Goal: Transaction & Acquisition: Purchase product/service

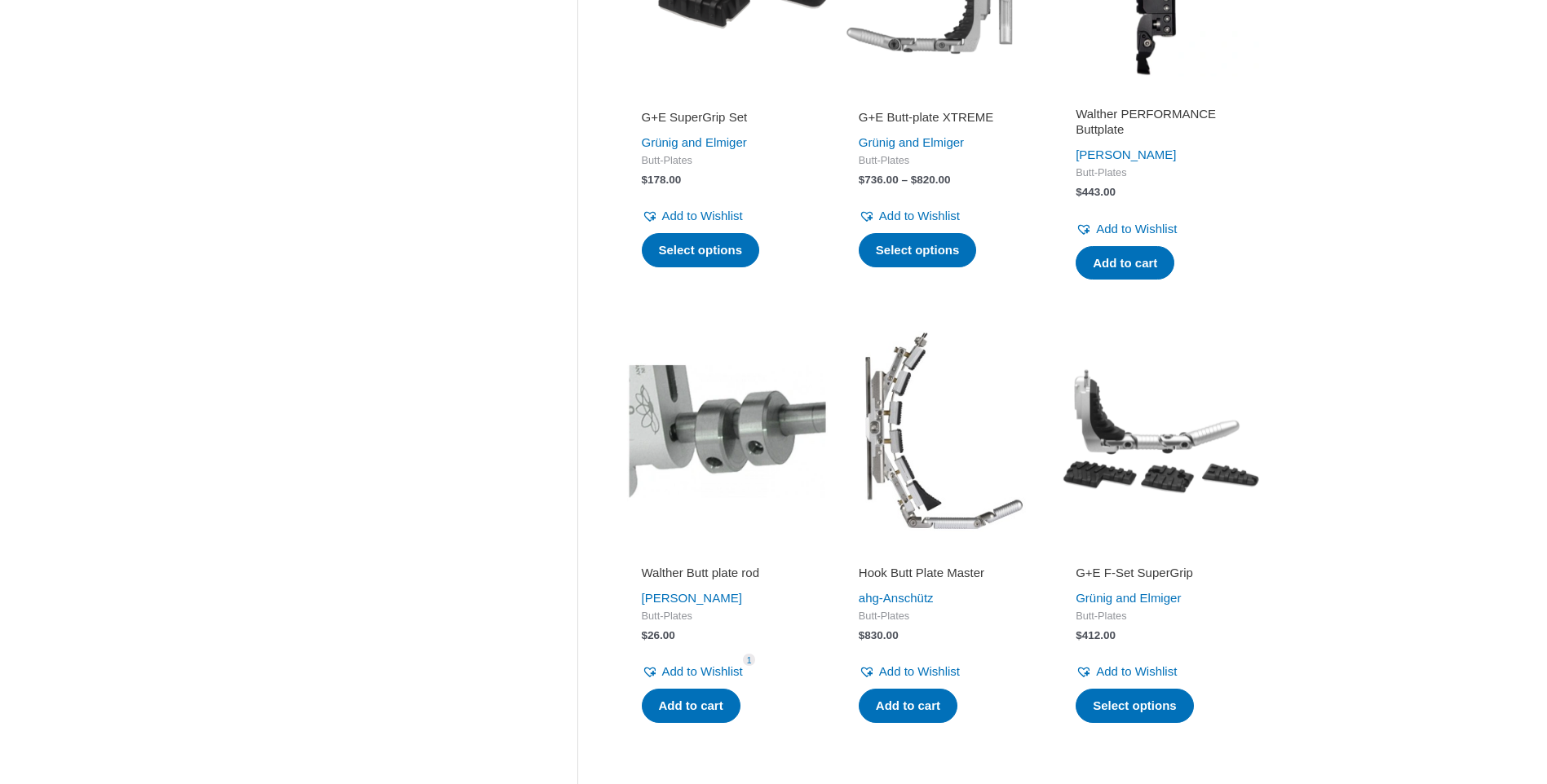
scroll to position [2038, 0]
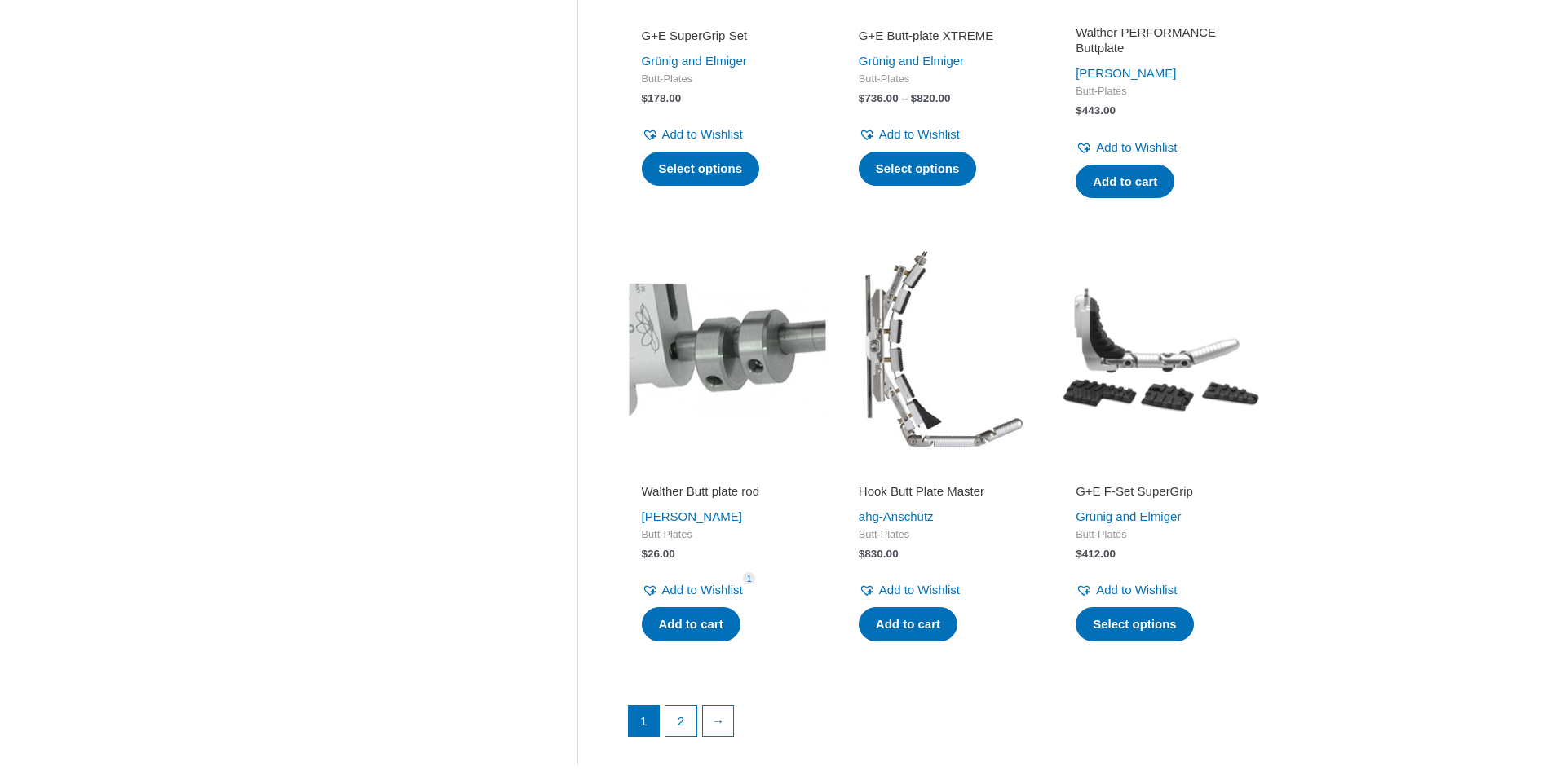
click at [931, 437] on img at bounding box center [944, 350] width 201 height 201
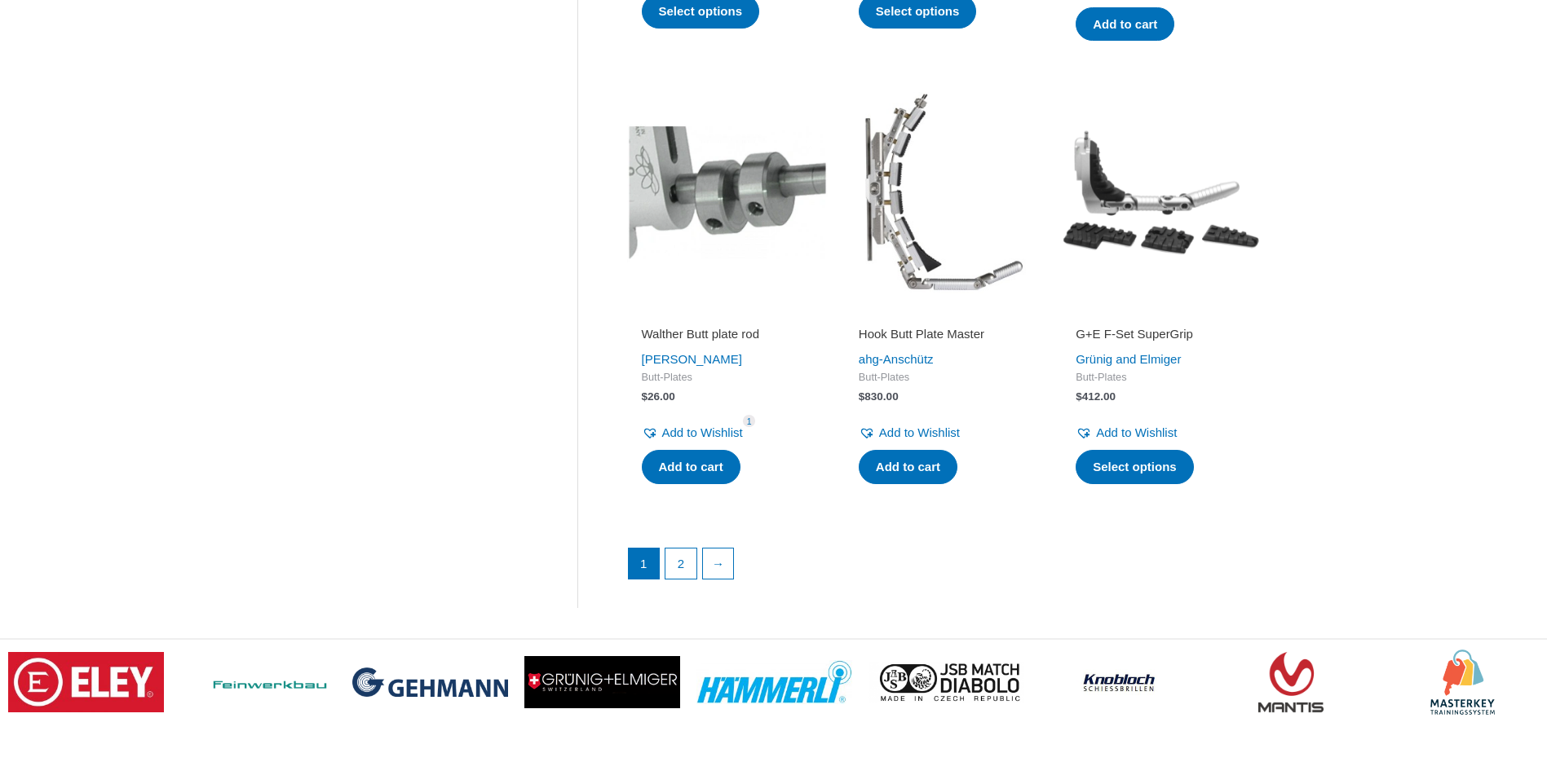
scroll to position [2282, 0]
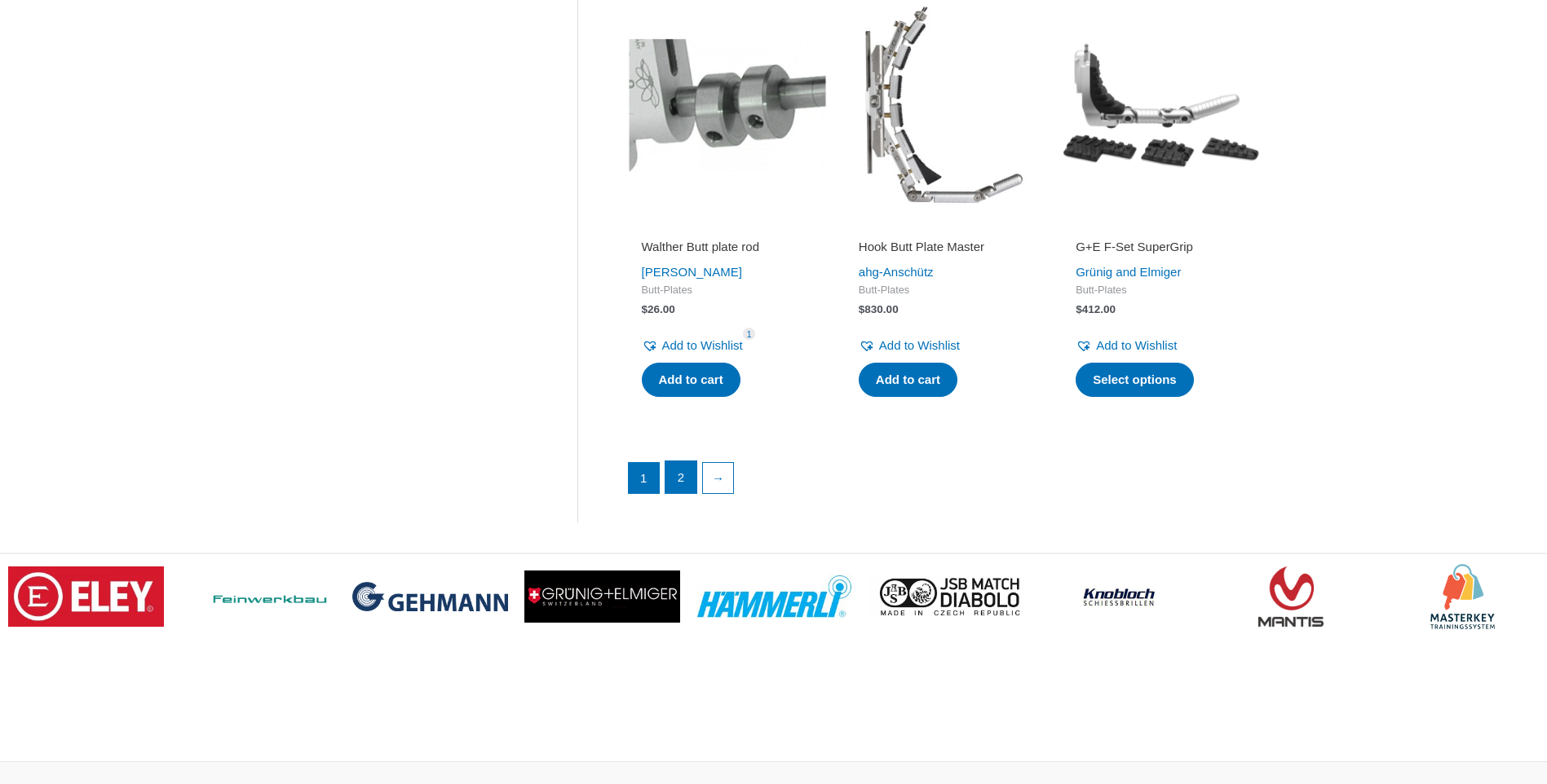
click at [684, 476] on link "2" at bounding box center [680, 478] width 31 height 33
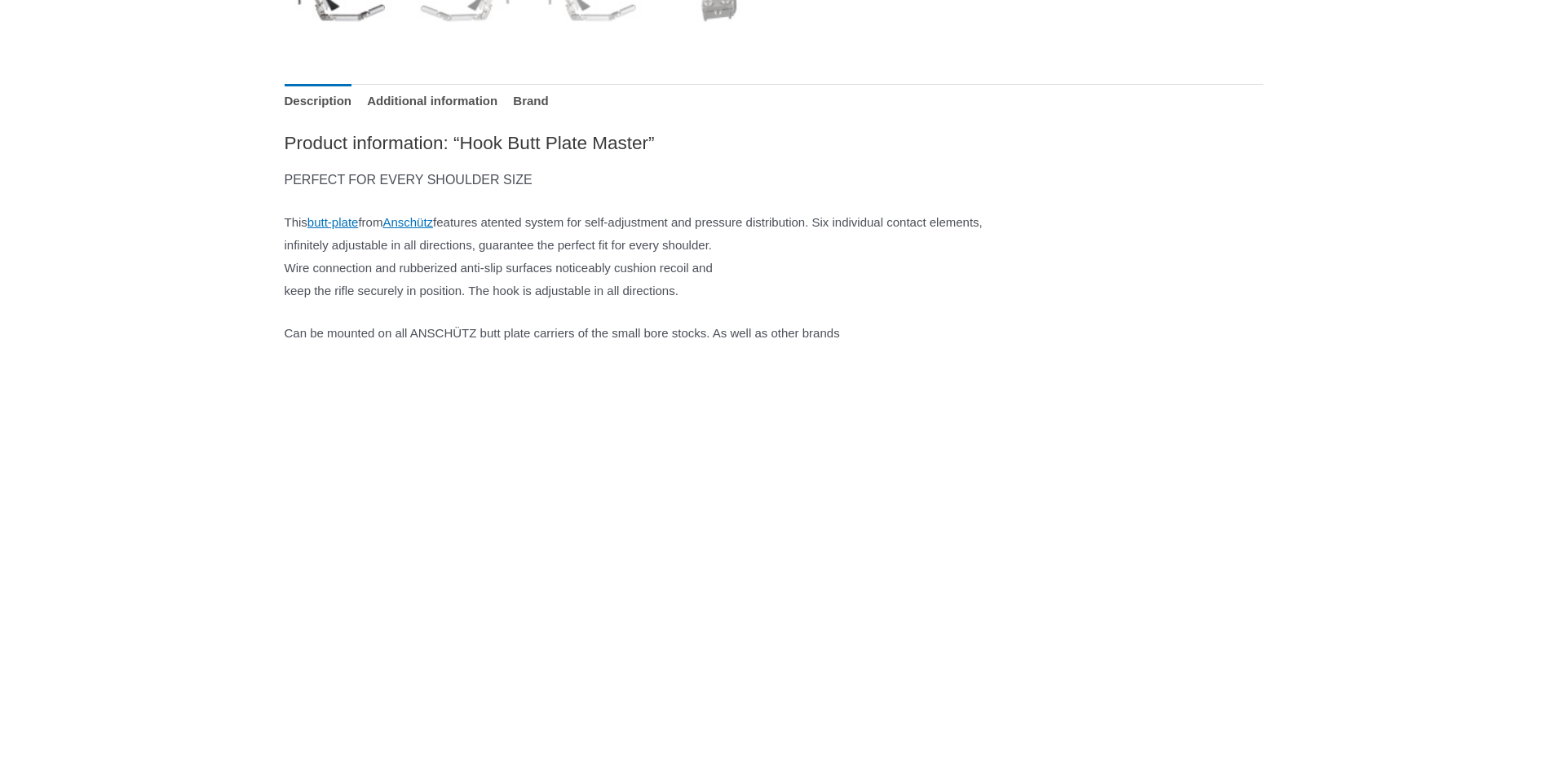
scroll to position [815, 0]
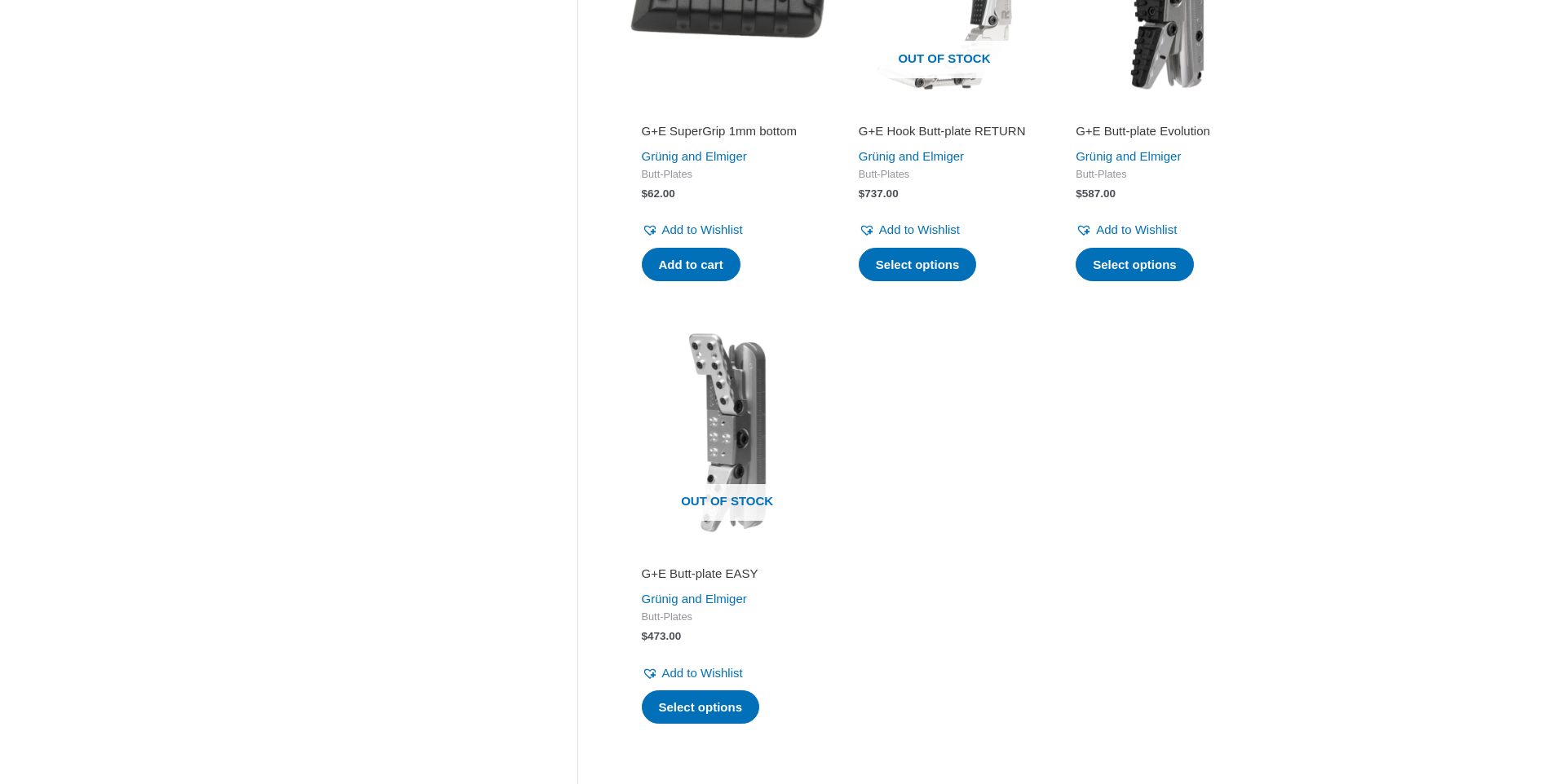
scroll to position [163, 0]
